Goal: Task Accomplishment & Management: Manage account settings

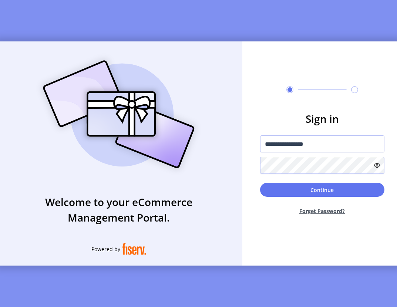
click at [324, 188] on button "Continue" at bounding box center [322, 190] width 124 height 14
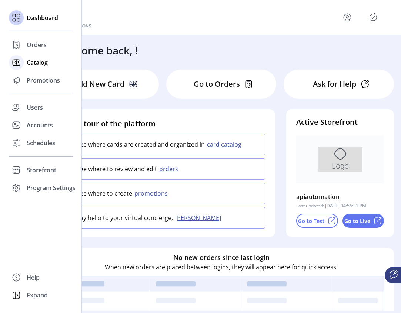
click at [38, 67] on div "Catalog" at bounding box center [41, 63] width 64 height 18
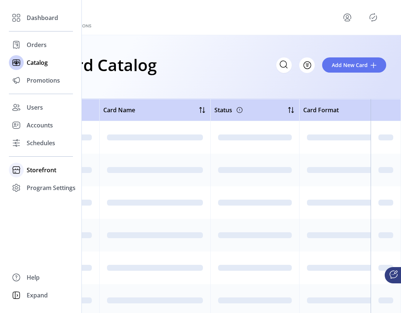
click at [28, 167] on span "Storefront" at bounding box center [42, 169] width 30 height 9
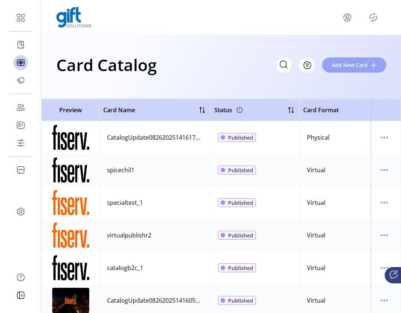
click at [348, 65] on span "Add New Card" at bounding box center [349, 65] width 36 height 8
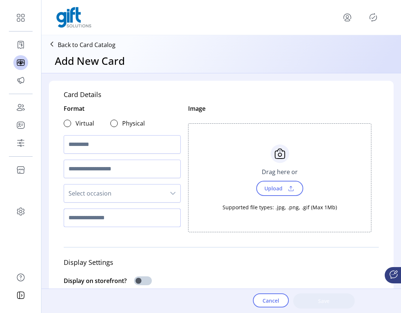
click at [114, 221] on input "text" at bounding box center [122, 217] width 117 height 18
click at [275, 296] on span "Cancel" at bounding box center [270, 300] width 17 height 8
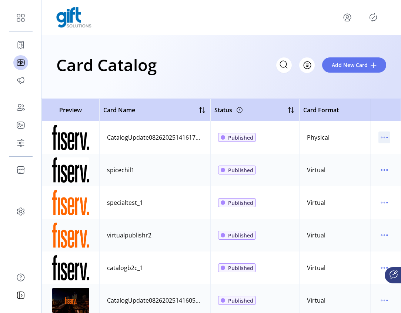
click at [383, 138] on icon "menu" at bounding box center [384, 137] width 12 height 12
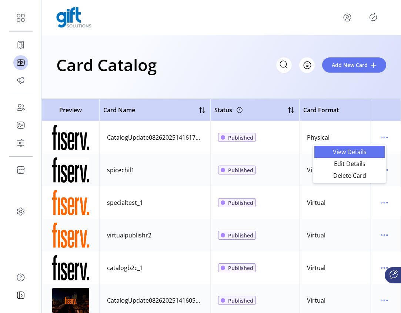
click at [355, 152] on span "View Details" at bounding box center [348, 152] width 61 height 6
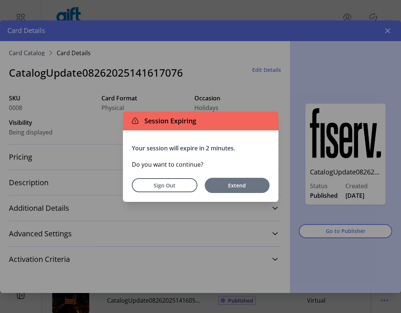
click at [232, 192] on button "Extend" at bounding box center [237, 185] width 65 height 15
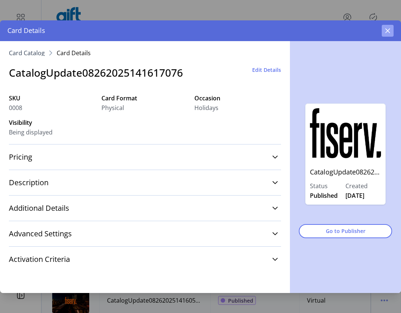
click at [385, 32] on icon "button" at bounding box center [387, 31] width 6 height 6
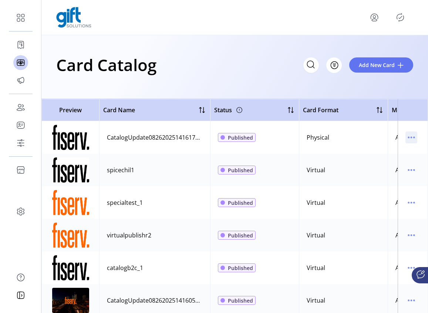
click at [396, 135] on icon "menu" at bounding box center [411, 137] width 12 height 12
click at [396, 171] on td at bounding box center [413, 169] width 30 height 33
click at [396, 170] on icon "menu" at bounding box center [413, 169] width 1 height 1
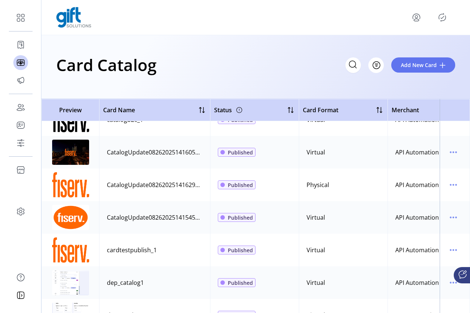
scroll to position [205, 0]
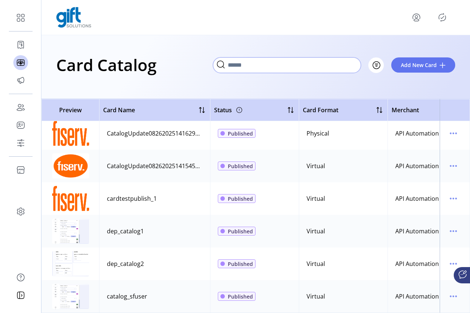
click at [357, 60] on input "Search" at bounding box center [287, 65] width 148 height 16
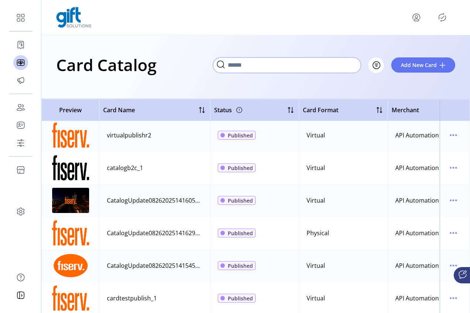
scroll to position [0, 0]
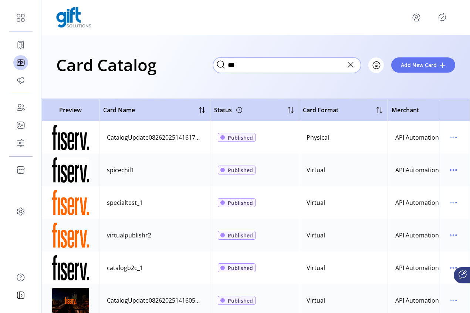
type input "***"
click at [350, 64] on icon at bounding box center [351, 65] width 12 height 12
click at [396, 137] on icon "menu" at bounding box center [450, 137] width 1 height 1
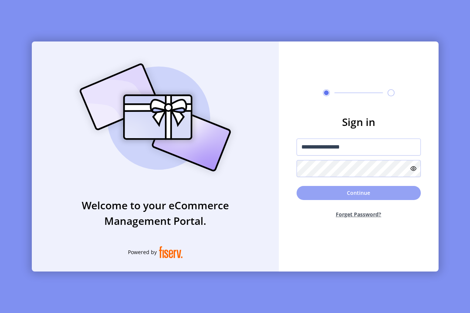
click at [350, 190] on button "Continue" at bounding box center [359, 193] width 124 height 14
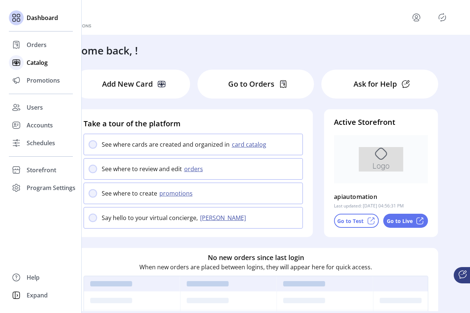
click at [45, 62] on span "Catalog" at bounding box center [37, 62] width 21 height 9
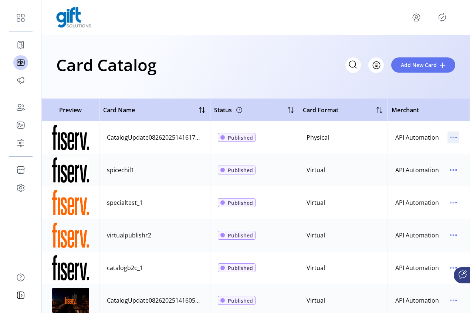
click at [396, 135] on icon "menu" at bounding box center [454, 137] width 12 height 12
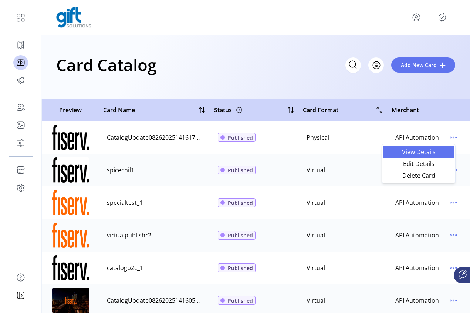
click at [396, 151] on span "View Details" at bounding box center [418, 152] width 61 height 6
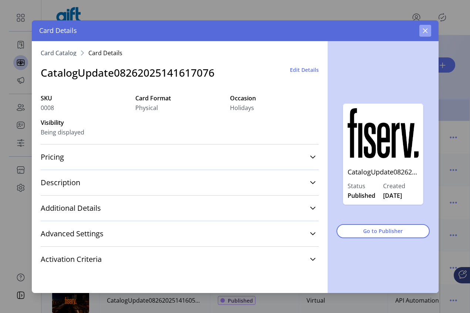
click at [396, 28] on icon "button" at bounding box center [425, 31] width 6 height 6
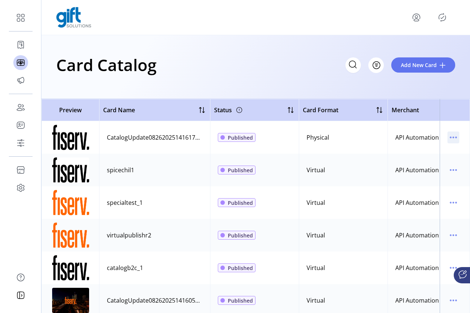
click at [396, 138] on icon "menu" at bounding box center [454, 137] width 12 height 12
click at [396, 127] on td at bounding box center [455, 137] width 30 height 33
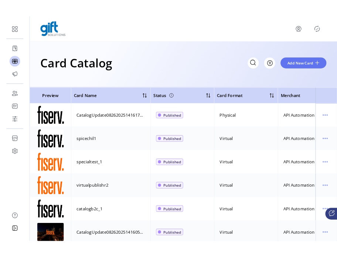
scroll to position [0, 20]
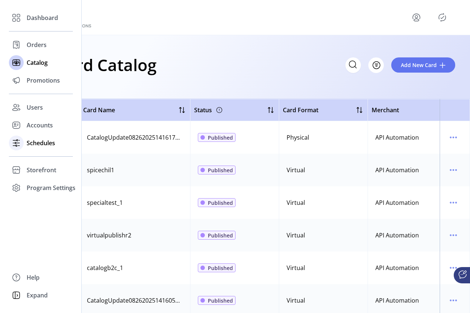
click at [36, 137] on div "Schedules" at bounding box center [41, 143] width 64 height 18
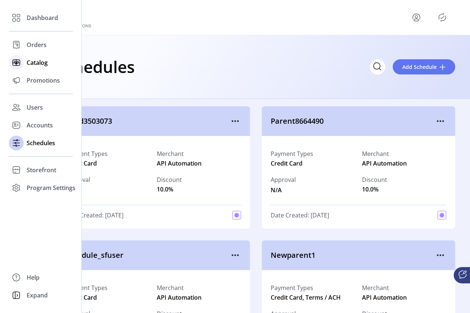
click at [36, 64] on span "Catalog" at bounding box center [37, 62] width 21 height 9
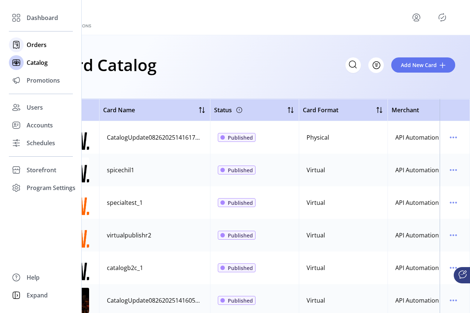
click at [29, 45] on span "Orders" at bounding box center [37, 44] width 20 height 9
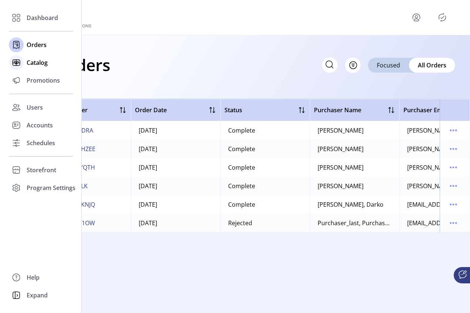
click at [38, 68] on div "Catalog" at bounding box center [41, 63] width 64 height 18
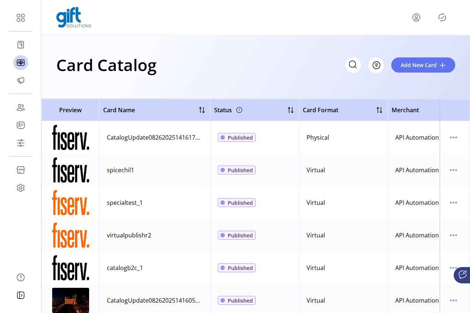
click at [365, 90] on div "Card Catalog Filter Add New Card" at bounding box center [255, 67] width 429 height 64
click at [374, 65] on span "Filter" at bounding box center [372, 65] width 13 height 8
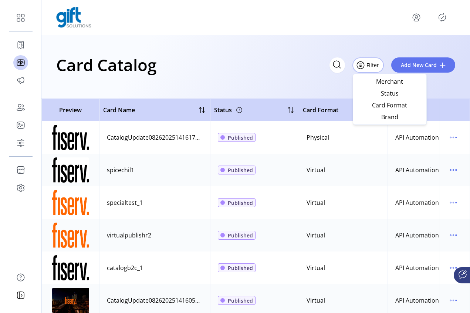
click at [329, 95] on div "Card Catalog Filter Add New Card" at bounding box center [255, 67] width 429 height 64
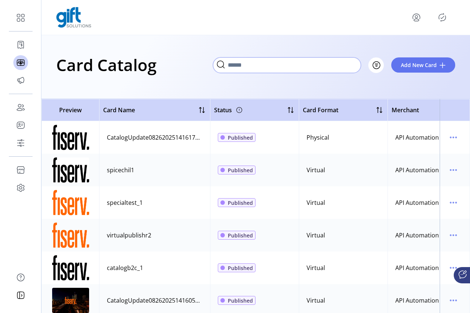
click at [354, 67] on input "Search" at bounding box center [287, 65] width 148 height 16
click at [352, 92] on div "Card Catalog Filter Add New Card" at bounding box center [255, 67] width 429 height 64
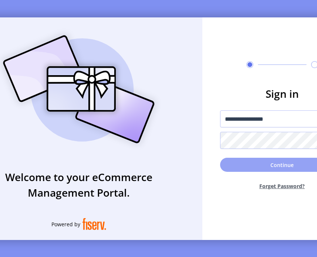
click at [280, 168] on button "Continue" at bounding box center [282, 165] width 124 height 14
